Goal: Information Seeking & Learning: Check status

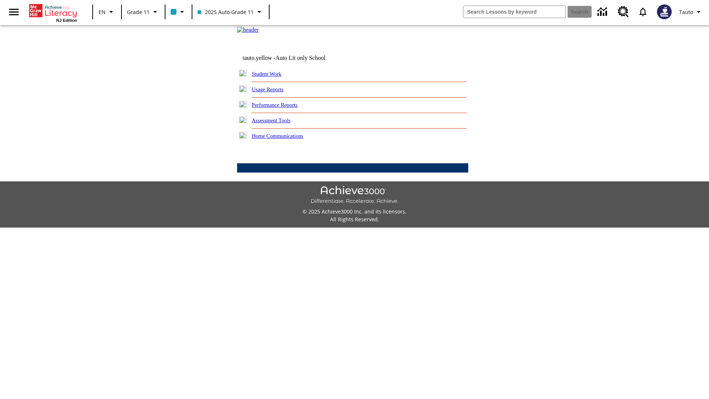
click at [273, 92] on link "Usage Reports" at bounding box center [268, 89] width 32 height 6
click at [0, 0] on link "Which of my students are using the program?" at bounding box center [0, 0] width 0 height 0
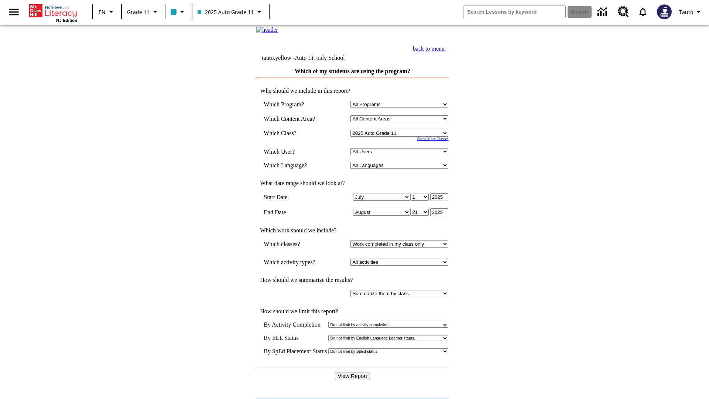
select select "11133141"
click at [401, 155] on select "All Users Puma, Sautoen Puma, Sautoes Puma, Sautoss Twoclasses, Sautoen Twoscho…" at bounding box center [399, 151] width 98 height 7
select select "21437114"
click at [353, 372] on input "View Report" at bounding box center [352, 376] width 35 height 8
click at [444, 52] on link "back to menu" at bounding box center [429, 48] width 32 height 6
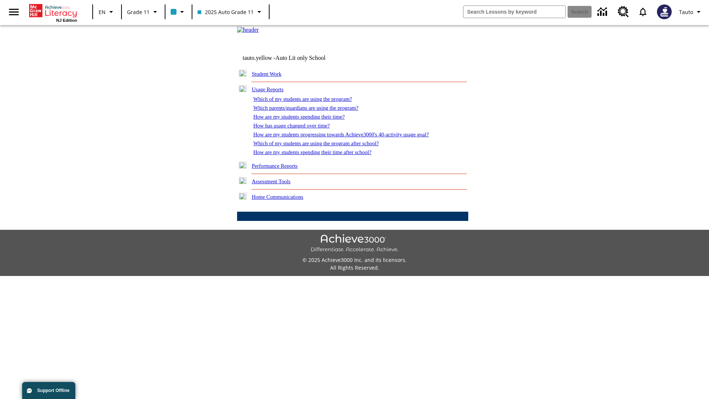
click at [314, 111] on link "Which parents/guardians are using the program?" at bounding box center [305, 108] width 105 height 6
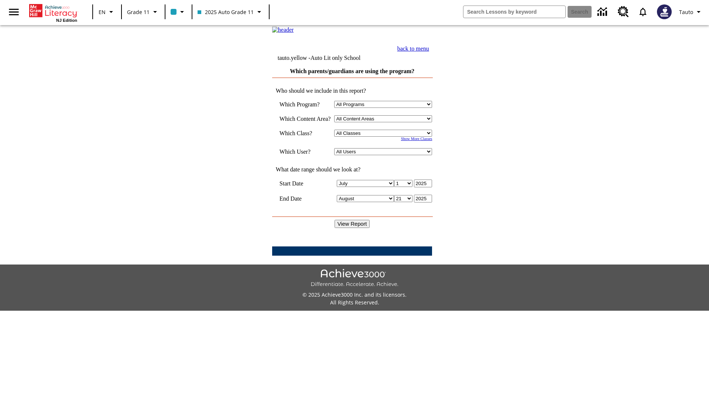
click at [385, 137] on select "Select a Class: All Classes 2025 Auto Grade 11 205 Auto Grade 11 Room 123 Empty…" at bounding box center [383, 133] width 98 height 7
select select "11133141"
click at [385, 155] on select "All Users Puma, Sautoen Puma, Sautoes Puma, Sautoss Twoclasses, Sautoen Twoclas…" at bounding box center [383, 151] width 98 height 7
select select "21437114"
click at [353, 228] on input "View Report" at bounding box center [351, 224] width 35 height 8
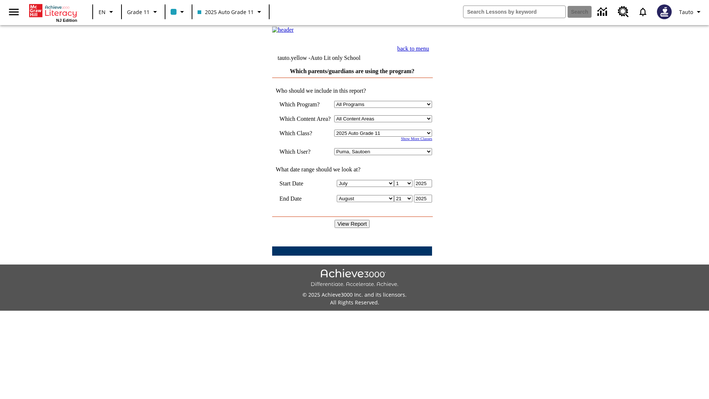
click at [429, 52] on link "back to menu" at bounding box center [413, 48] width 32 height 6
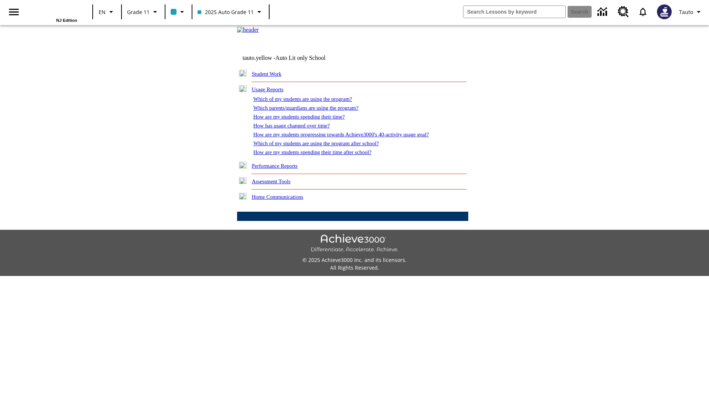
click at [306, 120] on link "How are my students spending their time?" at bounding box center [298, 117] width 91 height 6
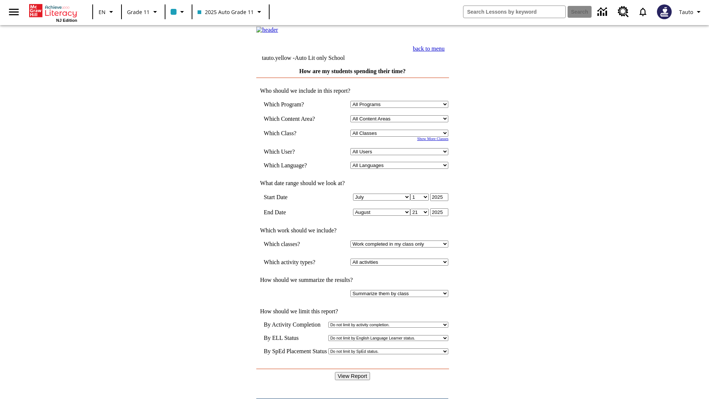
click at [401, 137] on select "Select a Class: All Classes 2025 Auto Grade 11 205 Auto Grade 11 Room 123 Empty…" at bounding box center [399, 133] width 98 height 7
select select "11133141"
click at [401, 155] on select "All Users Puma, Sautoen Puma, Sautoes Puma, Sautoss Twoclasses, Sautoen Twoscho…" at bounding box center [399, 151] width 98 height 7
select select "21437114"
click at [353, 372] on input "View Report" at bounding box center [352, 376] width 35 height 8
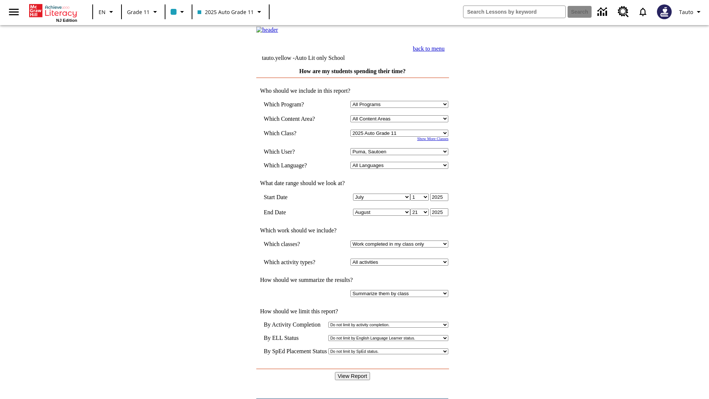
click at [444, 52] on link "back to menu" at bounding box center [429, 48] width 32 height 6
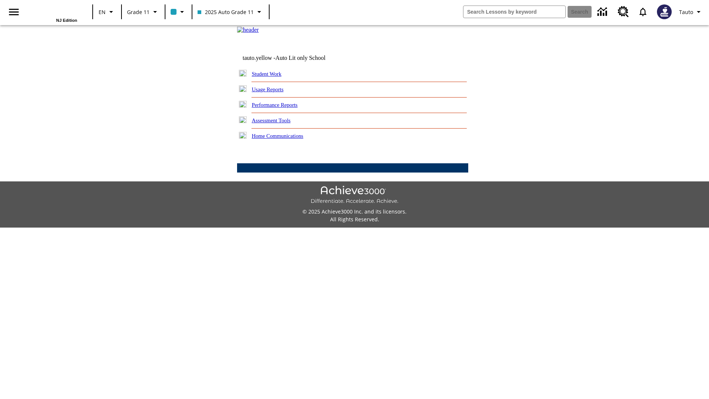
click at [0, 0] on link "How has usage changed over time?" at bounding box center [0, 0] width 0 height 0
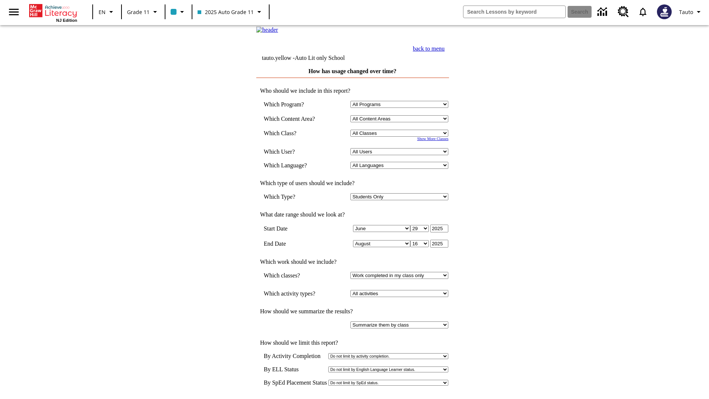
click at [401, 137] on select "Select a Class: All Classes 2025 Auto Grade 11 205 Auto Grade 11 Room 123 Empty…" at bounding box center [399, 133] width 98 height 7
select select "11133141"
select select "21437114"
click at [444, 52] on link "back to menu" at bounding box center [429, 48] width 32 height 6
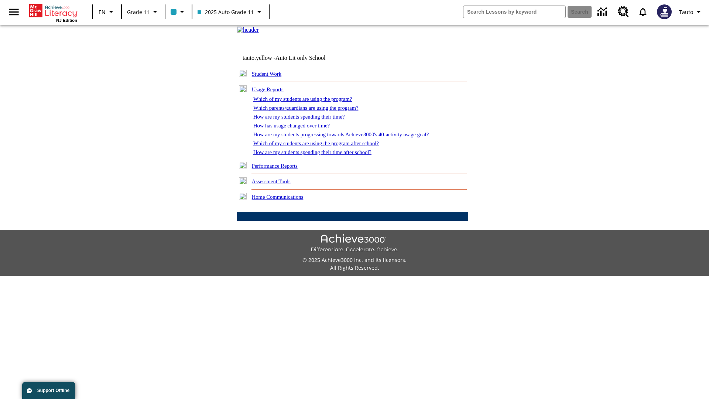
click at [354, 137] on link "How are my students progressing towards Achieve3000's 40-activity usage goal?" at bounding box center [340, 134] width 175 height 6
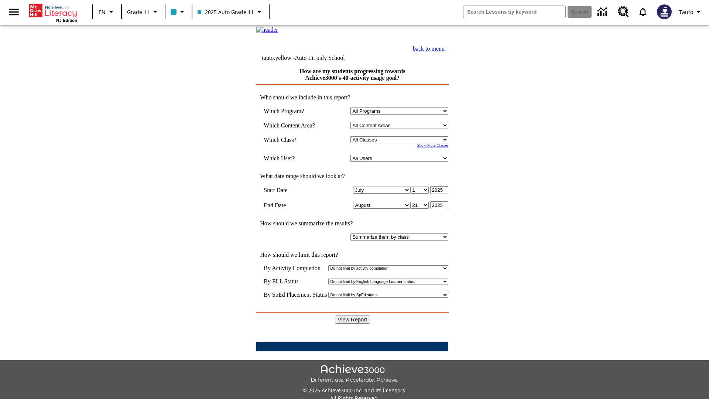
click at [401, 143] on select "Select a Class: All Classes 2025 Auto Grade 11 205 Auto Grade 11 Room 123 Empty…" at bounding box center [399, 139] width 98 height 7
select select "11133141"
click at [401, 162] on select "All Users Puma, Sautoen Puma, Sautoes Puma, Sautoss Twoclasses, Sautoen Twoscho…" at bounding box center [399, 158] width 98 height 7
select select "21437114"
click at [353, 315] on input "View Report" at bounding box center [352, 319] width 35 height 8
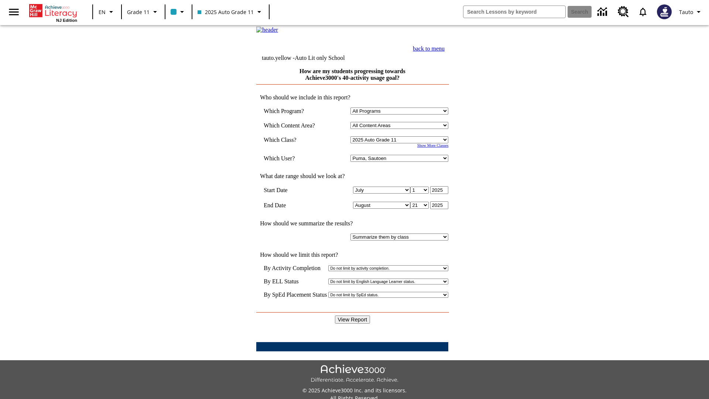
click at [444, 52] on link "back to menu" at bounding box center [429, 48] width 32 height 6
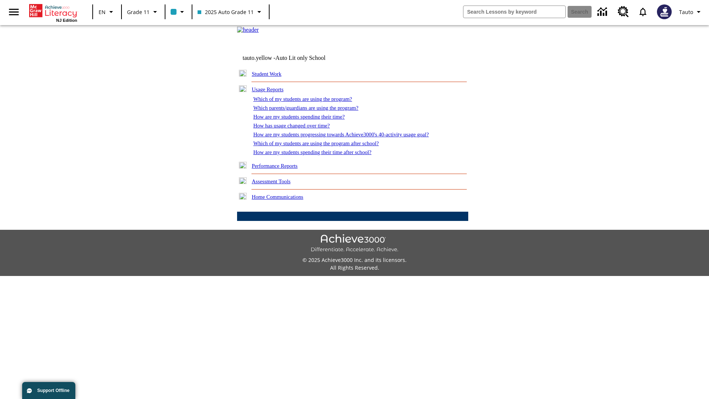
click at [325, 146] on link "Which of my students are using the program after school?" at bounding box center [315, 143] width 125 height 6
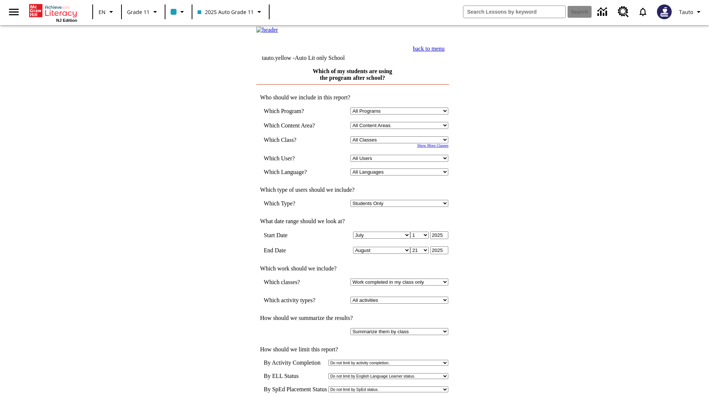
select select "11133141"
click at [401, 162] on select "All Users Puma, Sautoen Puma, Sautoes Puma, Sautoss Twoclasses, Sautoen Twoscho…" at bounding box center [399, 158] width 98 height 7
select select "21437114"
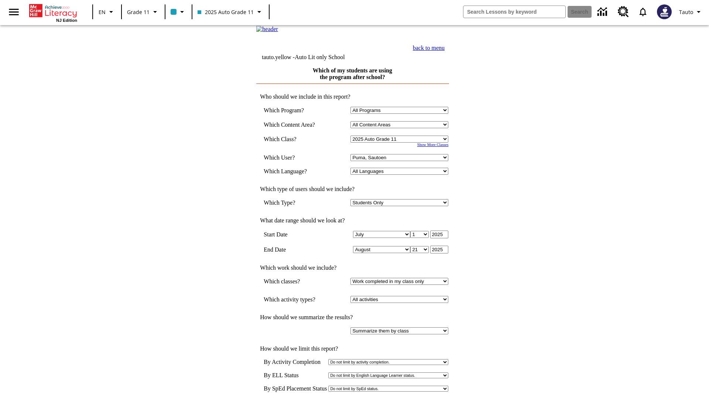
click at [444, 51] on link "back to menu" at bounding box center [429, 48] width 32 height 6
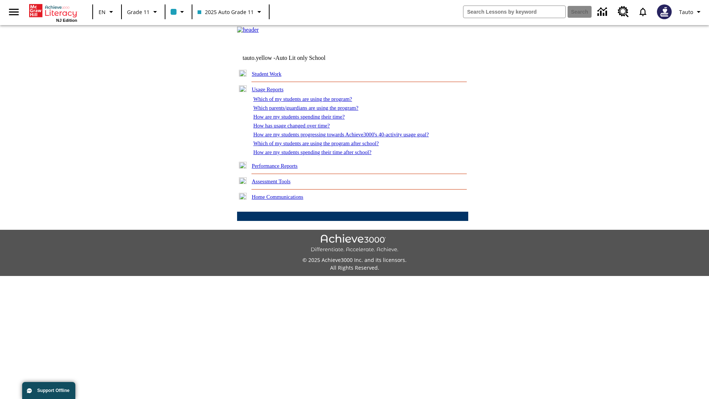
click at [321, 155] on link "How are my students spending their time after school?" at bounding box center [312, 152] width 118 height 6
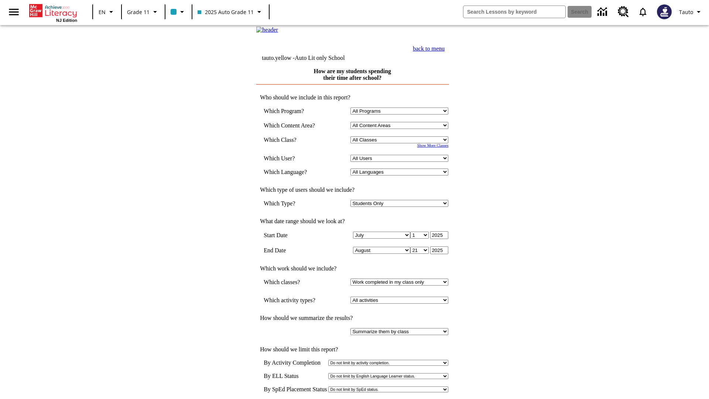
click at [401, 143] on select "Select a Class: All Classes 2025 Auto Grade 11 205 Auto Grade 11 Room 123 Empty…" at bounding box center [399, 139] width 98 height 7
select select "11133141"
click at [401, 162] on select "All Users Puma, Sautoen Puma, Sautoes Puma, Sautoss Twoclasses, Sautoen Twoscho…" at bounding box center [399, 158] width 98 height 7
select select "21437114"
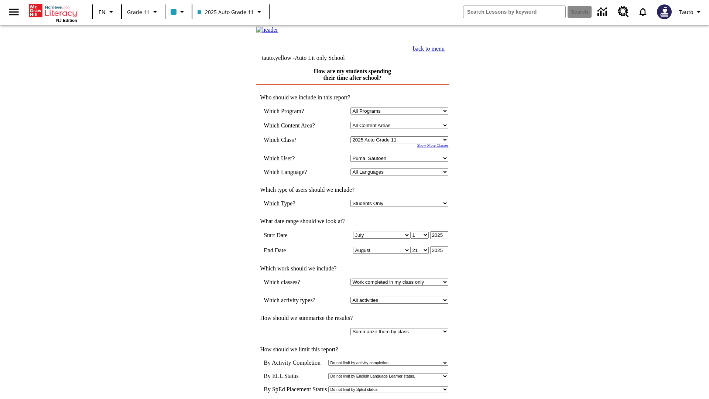
click at [444, 52] on link "back to menu" at bounding box center [429, 48] width 32 height 6
